Goal: Communication & Community: Connect with others

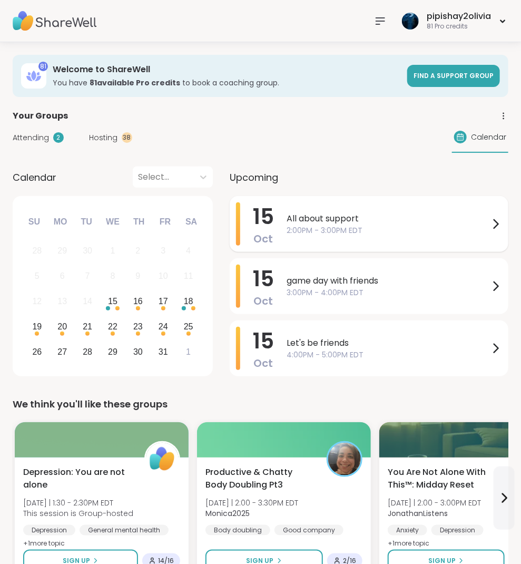
click at [355, 225] on span "2:00PM - 3:00PM EDT" at bounding box center [388, 230] width 203 height 11
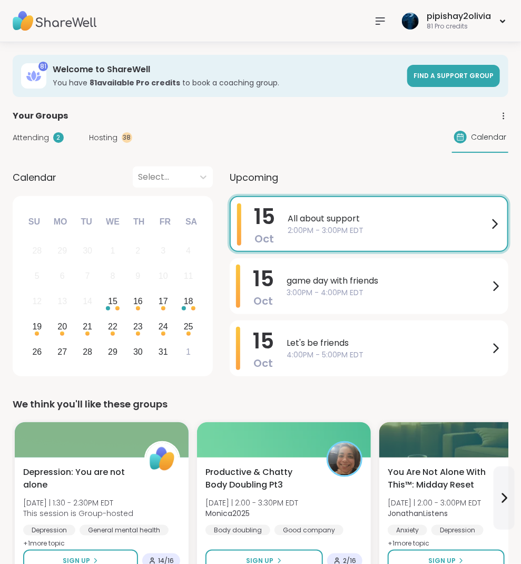
click at [340, 284] on span "game day with friends" at bounding box center [388, 281] width 203 height 13
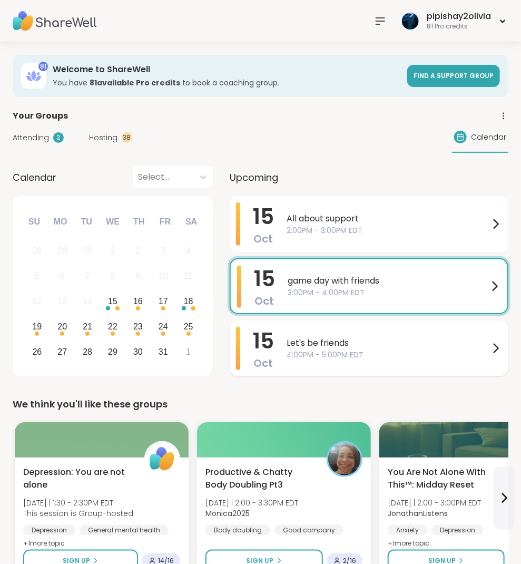
click at [304, 358] on span "4:00PM - 5:00PM EDT" at bounding box center [388, 355] width 203 height 11
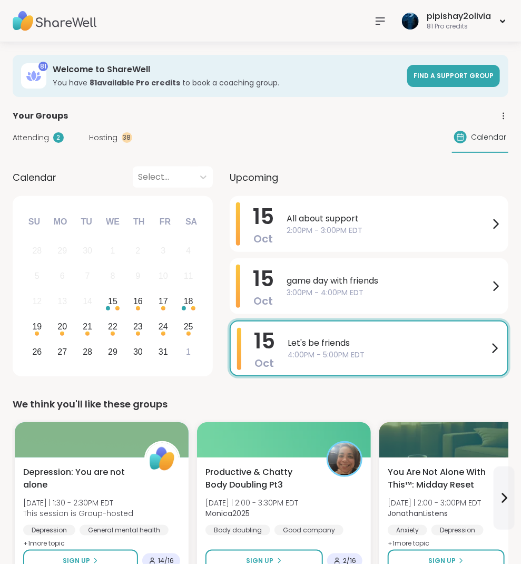
click at [93, 135] on span "Hosting" at bounding box center [103, 137] width 28 height 11
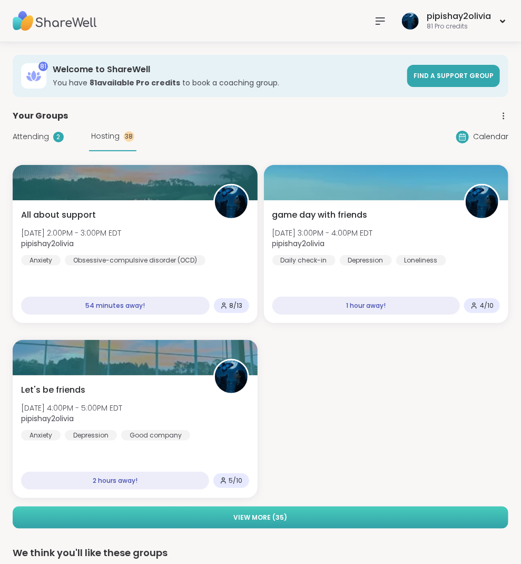
click at [258, 515] on span "View More ( 35 )" at bounding box center [261, 517] width 54 height 9
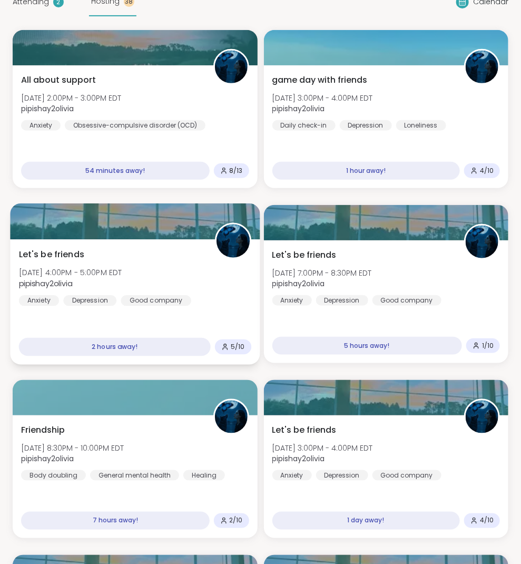
scroll to position [138, 0]
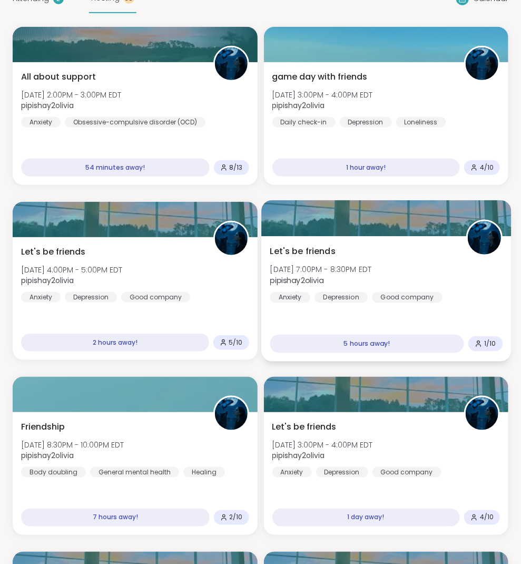
click at [350, 271] on span "[DATE] 7:00PM - 8:30PM EDT" at bounding box center [321, 269] width 102 height 11
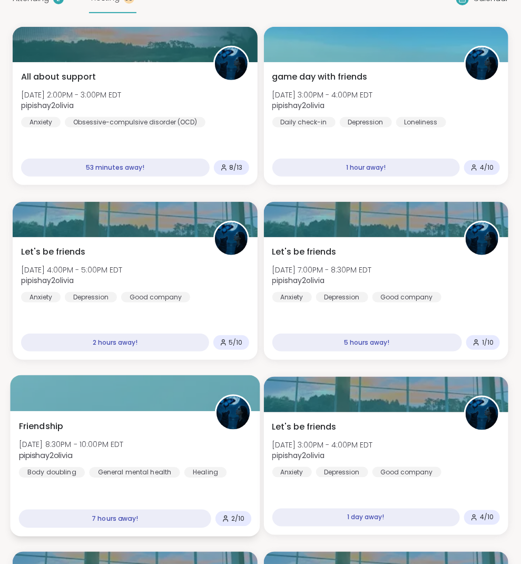
click at [170, 445] on div "Friendship [DATE] 8:30PM - 10:00PM EDT pipishay2olivia Body doubling General me…" at bounding box center [135, 449] width 232 height 58
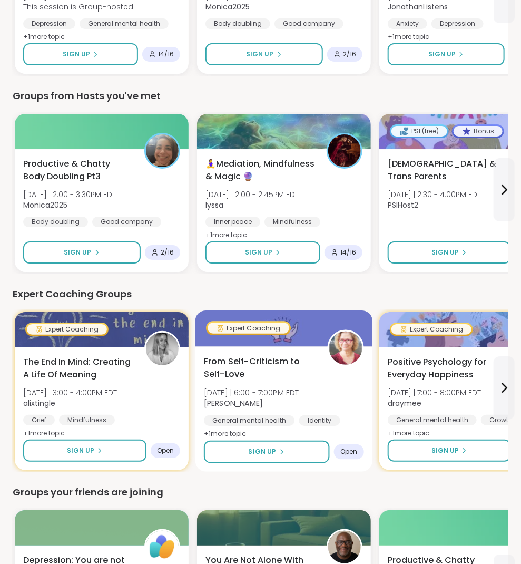
scroll to position [3630, 0]
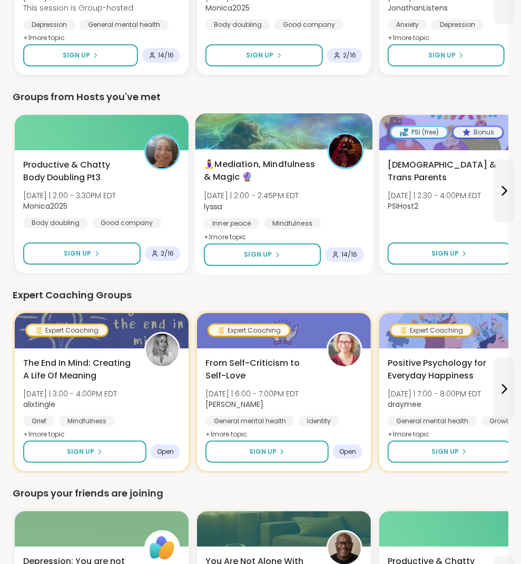
click at [291, 167] on span "🧘‍♀️Mediation, Mindfulness & Magic 🔮" at bounding box center [260, 171] width 112 height 26
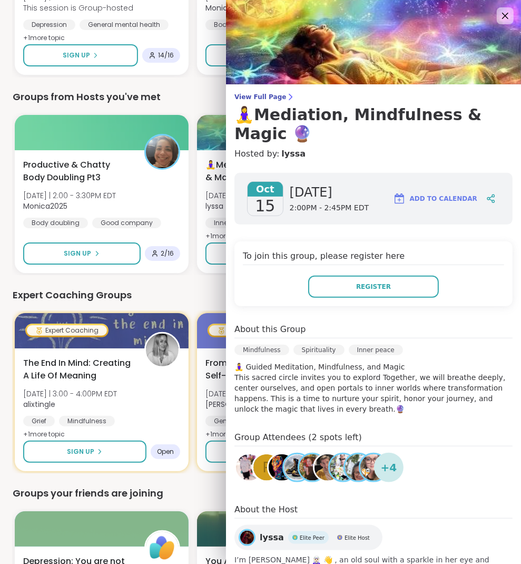
click at [168, 292] on div "Expert Coaching Groups" at bounding box center [261, 295] width 496 height 15
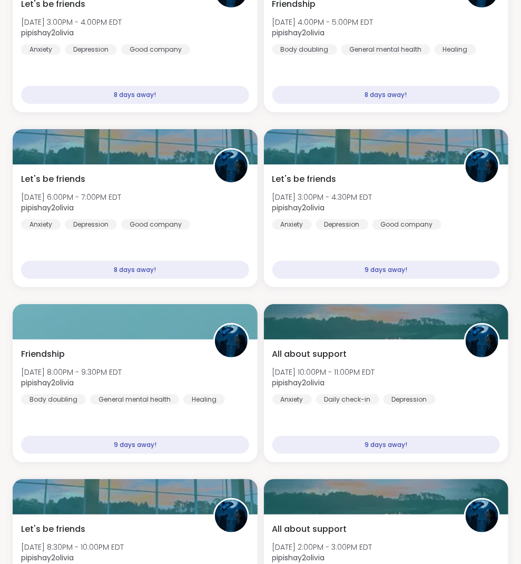
scroll to position [2454, 0]
